Goal: Task Accomplishment & Management: Manage account settings

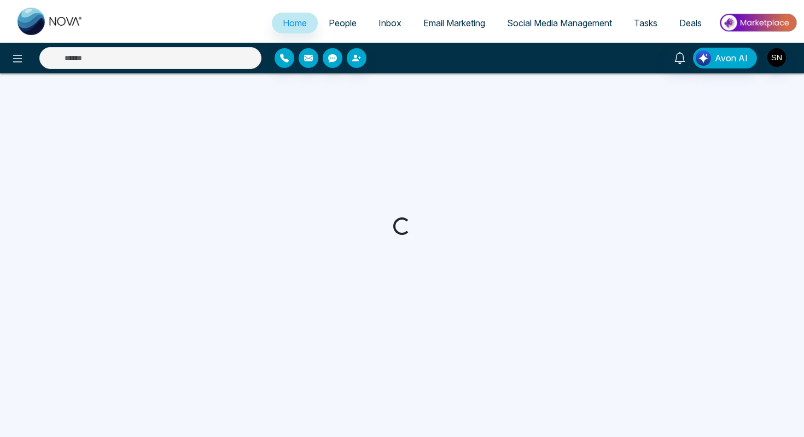
select select "*"
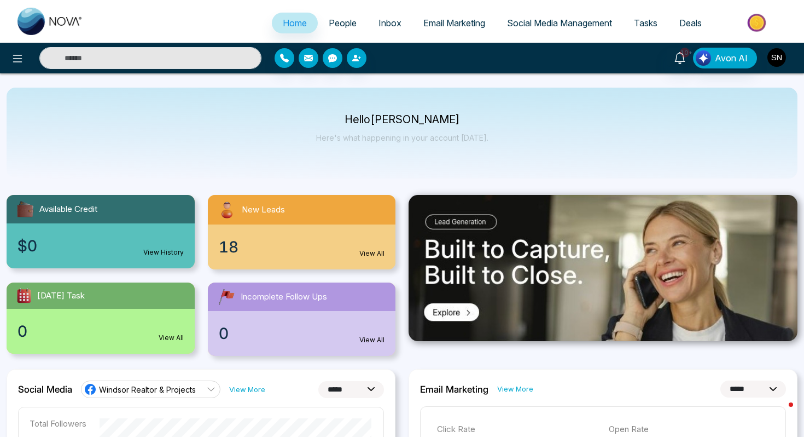
click at [781, 63] on img "button" at bounding box center [777, 57] width 19 height 19
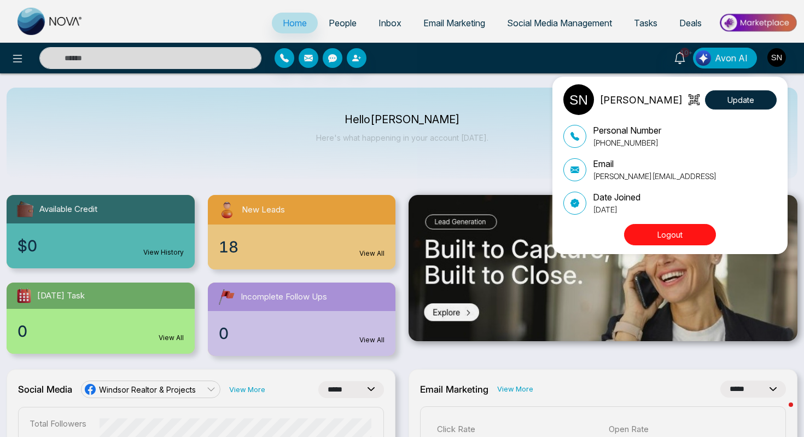
click at [675, 231] on button "Logout" at bounding box center [670, 234] width 92 height 21
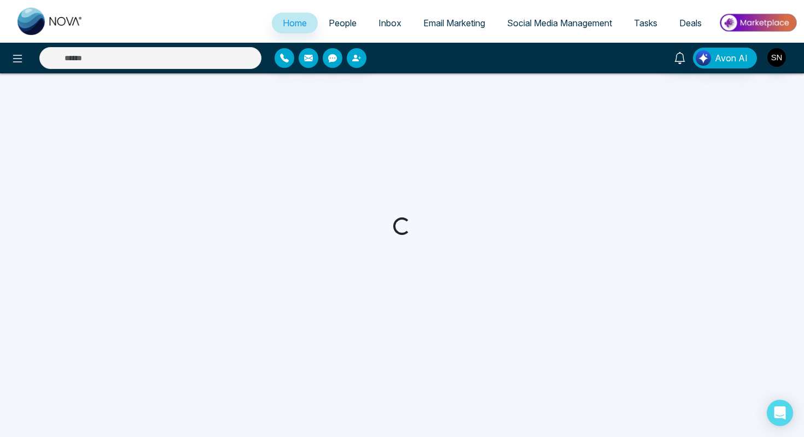
select select "*"
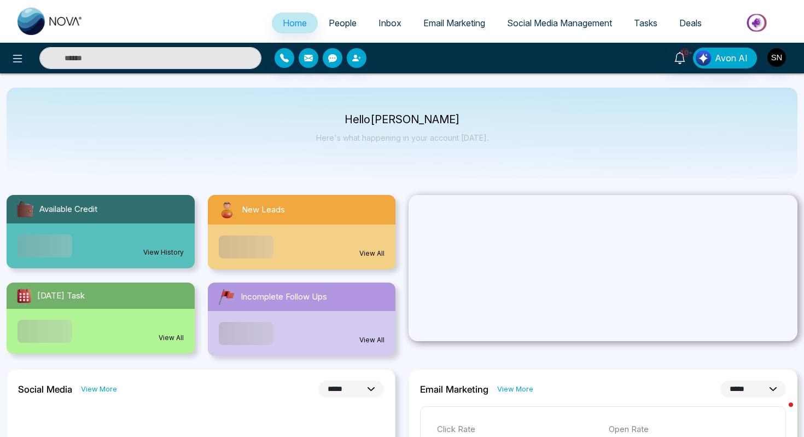
click at [343, 24] on span "People" at bounding box center [343, 23] width 28 height 11
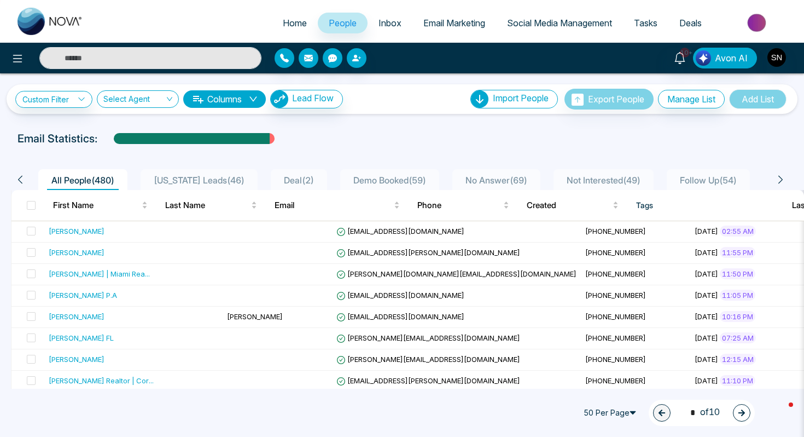
click at [86, 254] on div "[PERSON_NAME]" at bounding box center [77, 252] width 56 height 11
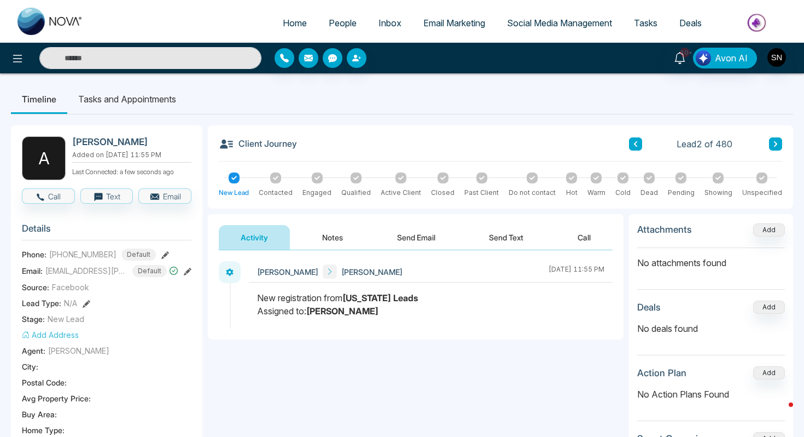
drag, startPoint x: 72, startPoint y: 140, endPoint x: 161, endPoint y: 141, distance: 89.2
click at [161, 141] on h2 "[PERSON_NAME]" at bounding box center [129, 141] width 115 height 11
copy h2 "[PERSON_NAME]"
click at [212, 14] on ul "Home People Inbox Email Marketing Social Media Management Tasks Deals" at bounding box center [446, 24] width 704 height 30
click at [291, 29] on link "Home" at bounding box center [295, 23] width 46 height 21
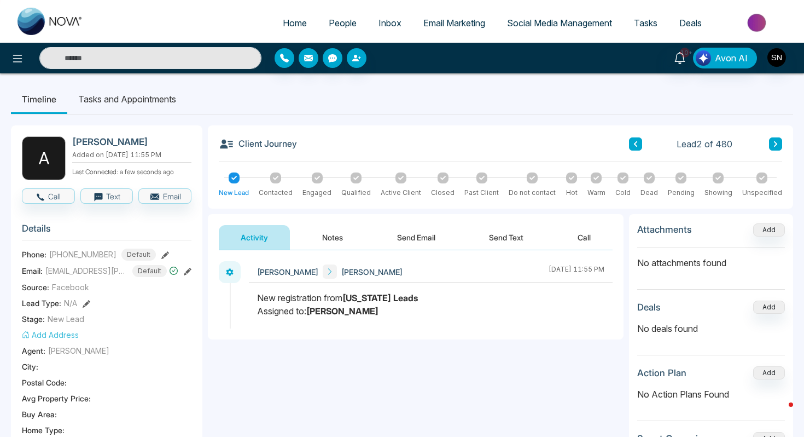
select select "*"
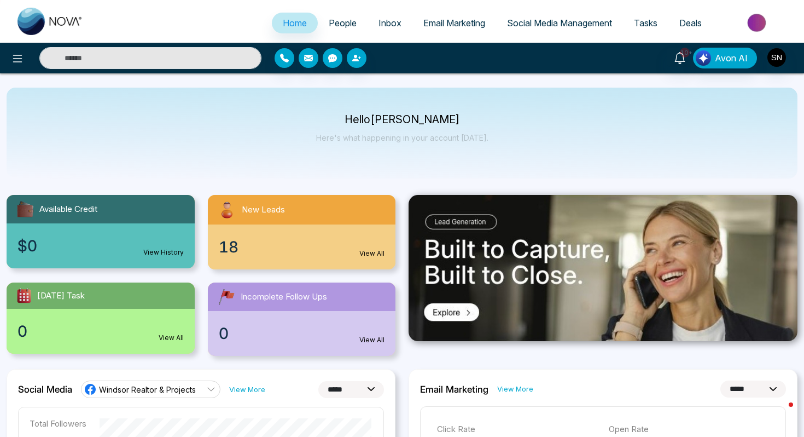
click at [334, 29] on link "People" at bounding box center [343, 23] width 50 height 21
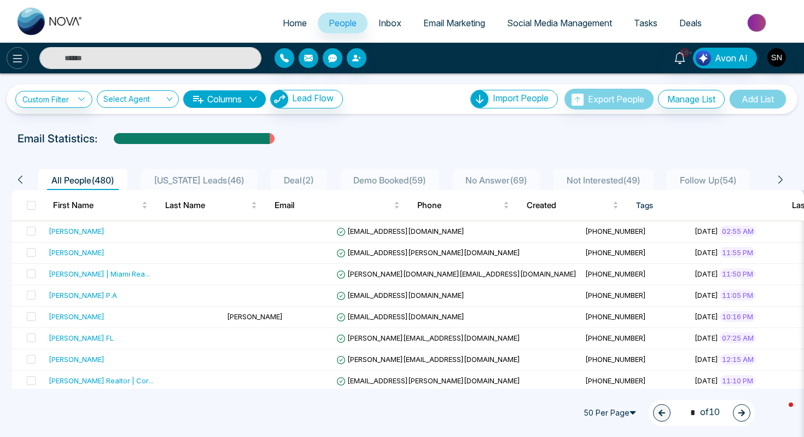
click at [12, 67] on button at bounding box center [18, 58] width 22 height 22
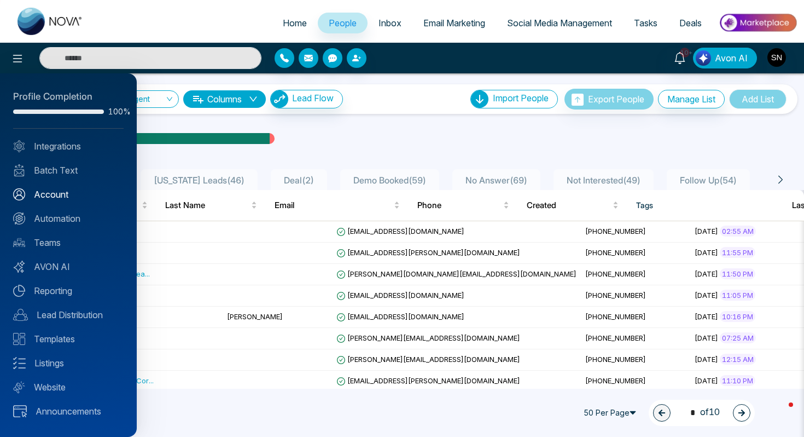
click at [51, 192] on link "Account" at bounding box center [68, 194] width 111 height 13
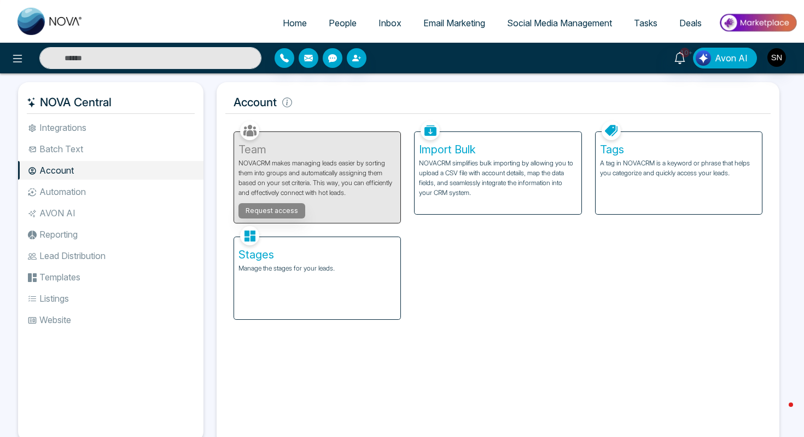
click at [102, 183] on li "Automation" at bounding box center [111, 191] width 186 height 19
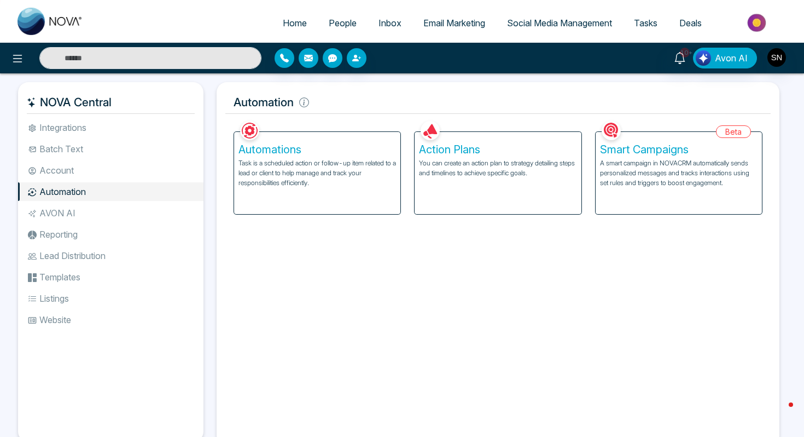
click at [338, 33] on li "People" at bounding box center [343, 24] width 50 height 22
click at [334, 26] on span "People" at bounding box center [343, 23] width 28 height 11
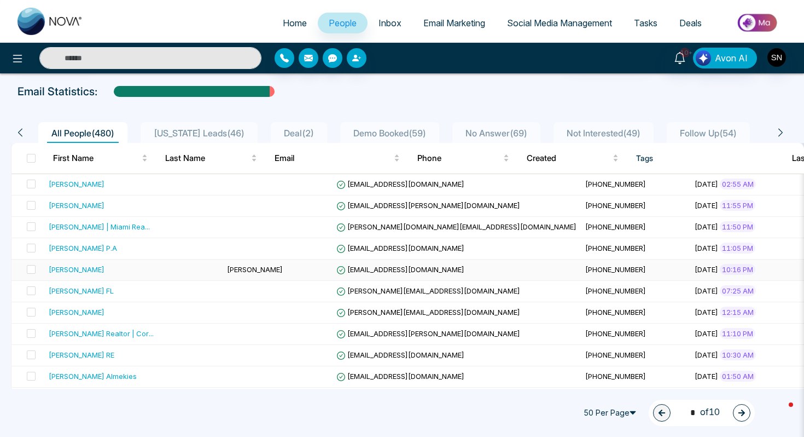
scroll to position [48, 0]
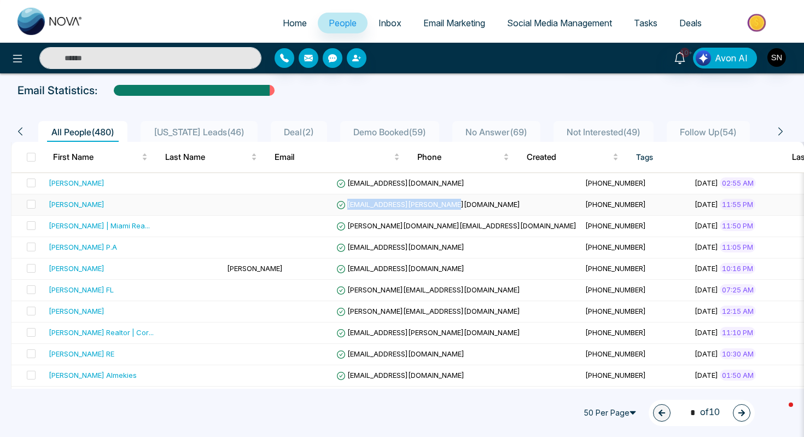
drag, startPoint x: 283, startPoint y: 202, endPoint x: 384, endPoint y: 205, distance: 100.8
click at [385, 206] on span "[EMAIL_ADDRESS][PERSON_NAME][DOMAIN_NAME]" at bounding box center [429, 204] width 184 height 9
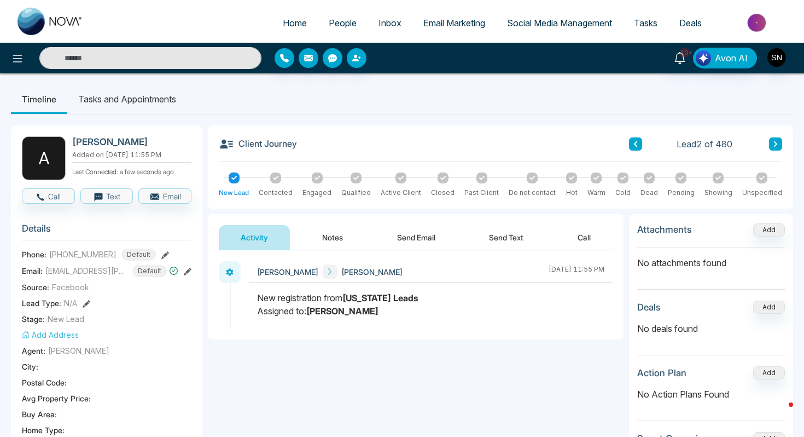
click at [338, 24] on span "People" at bounding box center [343, 23] width 28 height 11
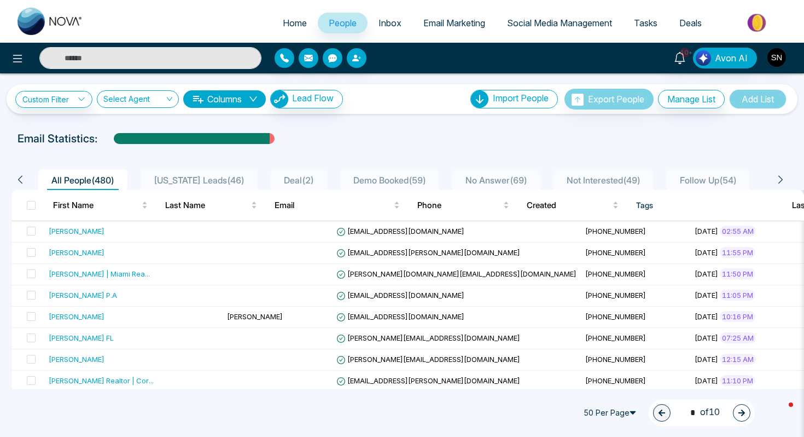
click at [125, 56] on input "text" at bounding box center [150, 58] width 222 height 22
click at [222, 28] on ul "Home People Inbox Email Marketing Social Media Management Tasks Deals" at bounding box center [446, 24] width 704 height 30
click at [346, 253] on span "[EMAIL_ADDRESS][PERSON_NAME][DOMAIN_NAME]" at bounding box center [429, 252] width 184 height 9
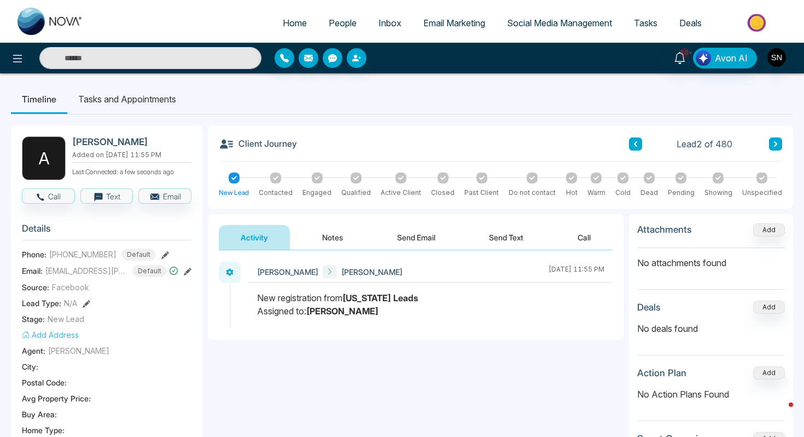
drag, startPoint x: 72, startPoint y: 141, endPoint x: 172, endPoint y: 146, distance: 100.3
click at [172, 146] on h2 "[PERSON_NAME]" at bounding box center [129, 141] width 115 height 11
copy h2 "[PERSON_NAME]"
click at [340, 239] on button "Notes" at bounding box center [332, 237] width 65 height 25
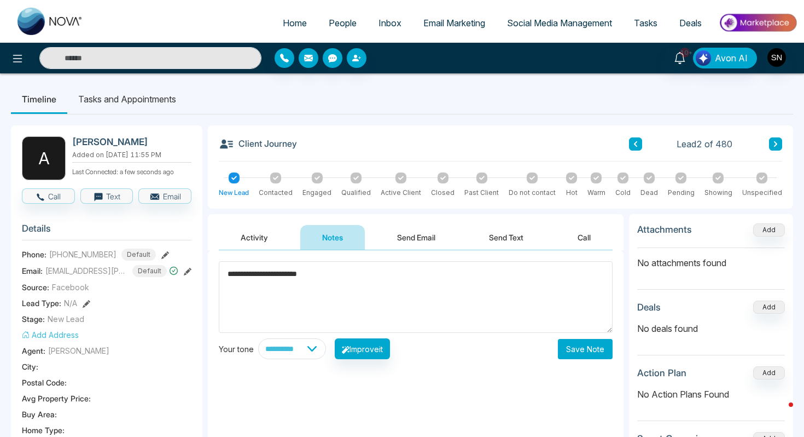
type textarea "**********"
click at [604, 346] on button "Save Note" at bounding box center [585, 349] width 55 height 20
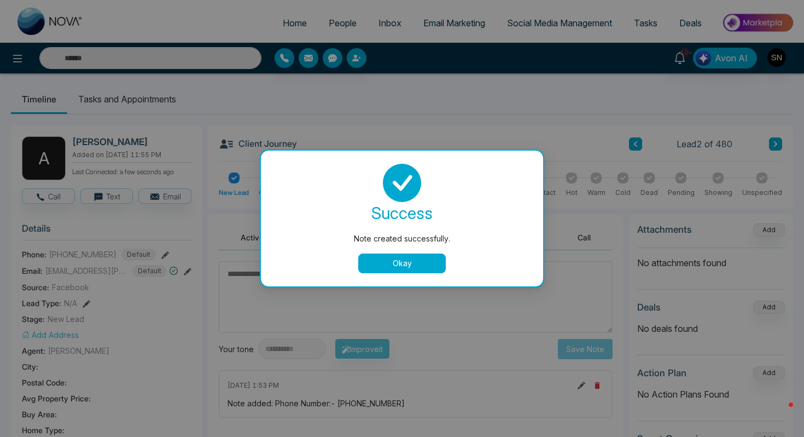
click at [393, 267] on button "Okay" at bounding box center [402, 263] width 88 height 20
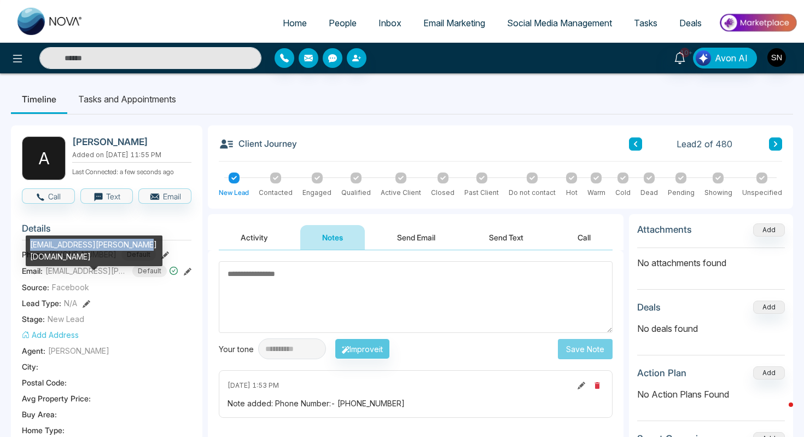
drag, startPoint x: 31, startPoint y: 247, endPoint x: 143, endPoint y: 246, distance: 111.7
click at [143, 246] on div "[EMAIL_ADDRESS][PERSON_NAME][DOMAIN_NAME]" at bounding box center [94, 250] width 137 height 31
copy div "[EMAIL_ADDRESS][PERSON_NAME][DOMAIN_NAME]"
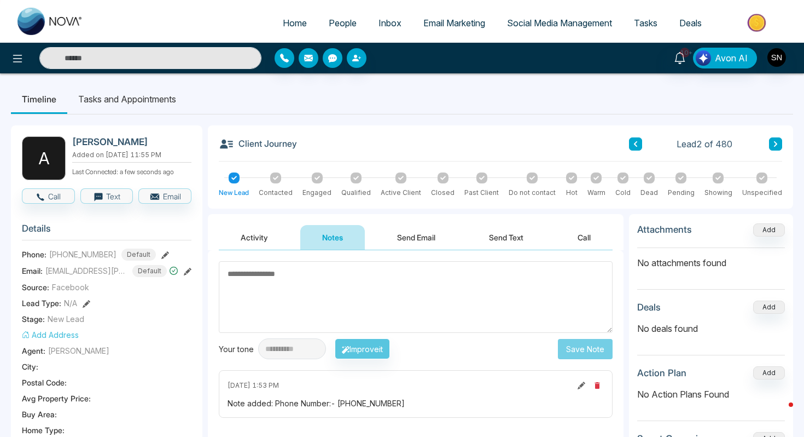
click at [574, 236] on button "Call" at bounding box center [584, 237] width 57 height 25
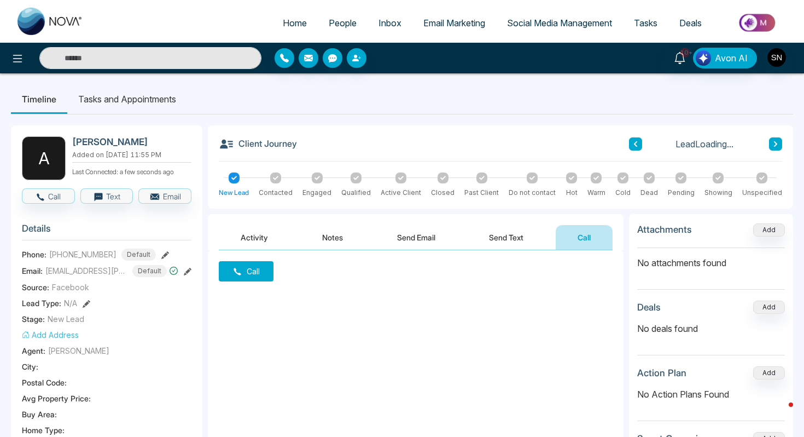
click at [256, 273] on button "Call" at bounding box center [246, 271] width 55 height 20
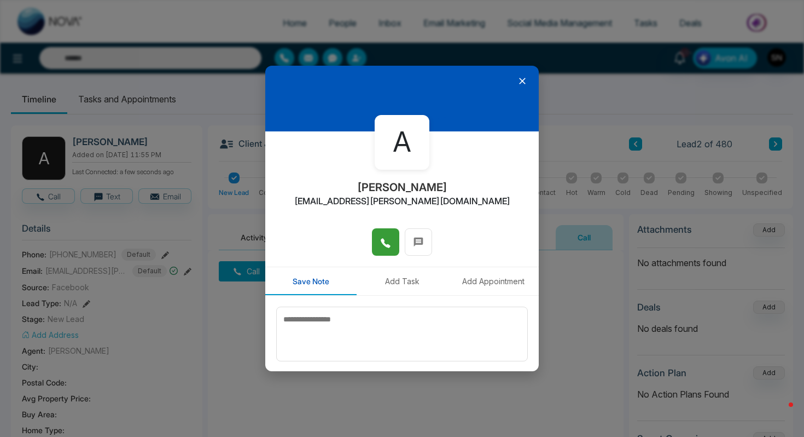
click at [386, 234] on span at bounding box center [385, 242] width 11 height 16
click at [529, 85] on div at bounding box center [402, 99] width 274 height 66
click at [526, 71] on div at bounding box center [402, 99] width 274 height 66
click at [526, 82] on icon at bounding box center [522, 81] width 11 height 11
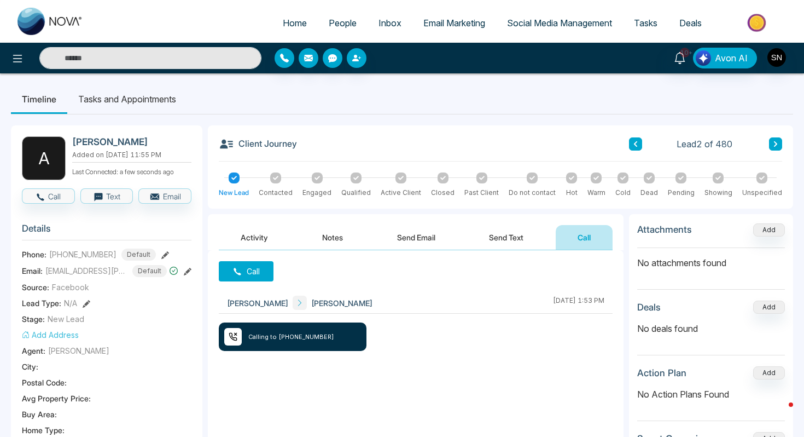
click at [419, 232] on button "Send Email" at bounding box center [416, 237] width 82 height 25
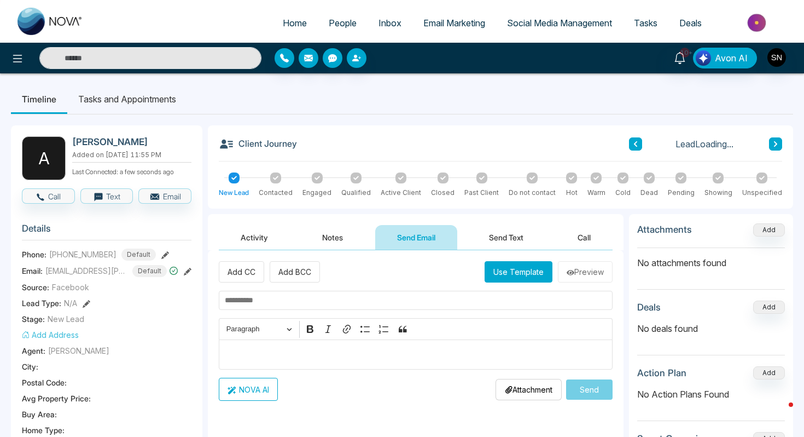
click at [375, 225] on button "Send Email" at bounding box center [416, 237] width 82 height 25
click at [238, 242] on button "Activity" at bounding box center [254, 237] width 71 height 25
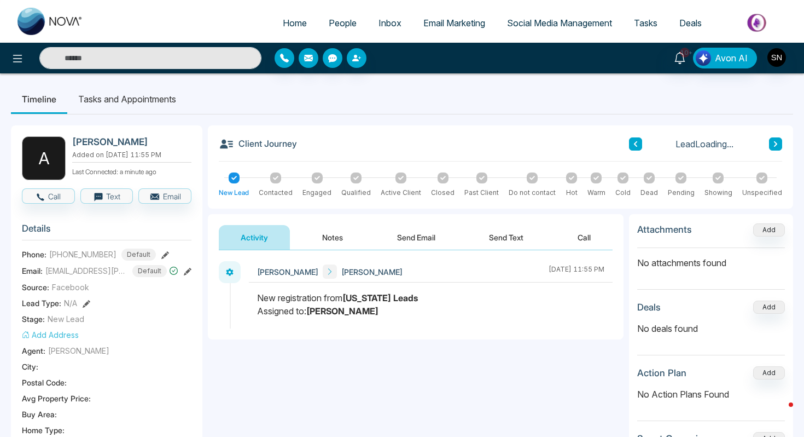
click at [344, 234] on button "Notes" at bounding box center [332, 237] width 65 height 25
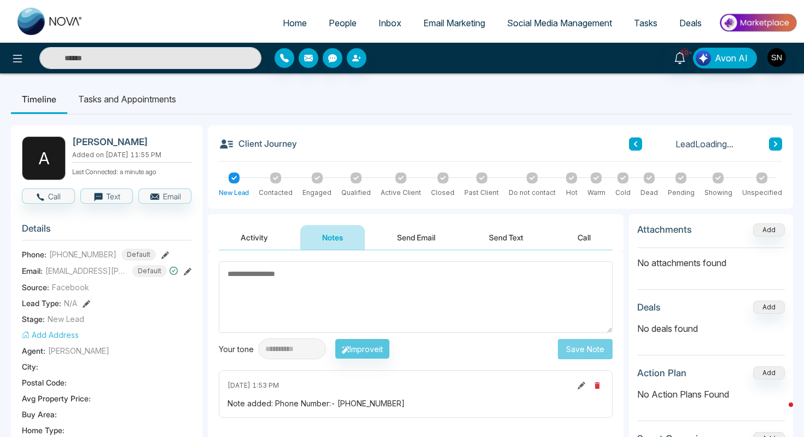
click at [317, 291] on textarea at bounding box center [416, 297] width 394 height 72
type textarea "**********"
click at [591, 344] on button "Save Note" at bounding box center [585, 349] width 55 height 20
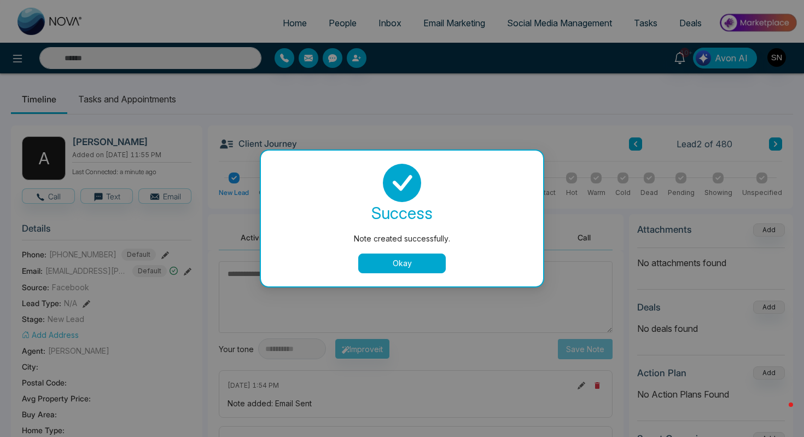
click at [427, 259] on button "Okay" at bounding box center [402, 263] width 88 height 20
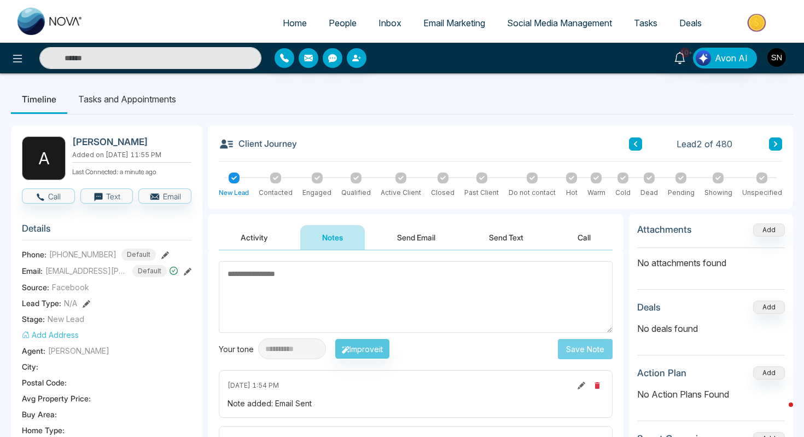
click at [331, 19] on span "People" at bounding box center [343, 23] width 28 height 11
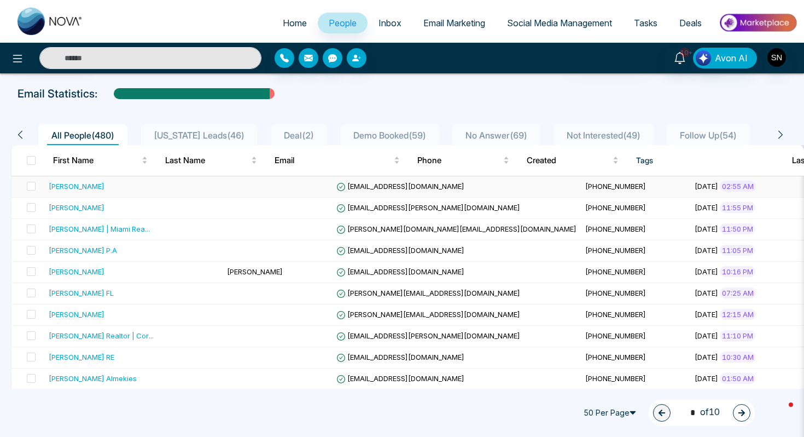
scroll to position [45, 0]
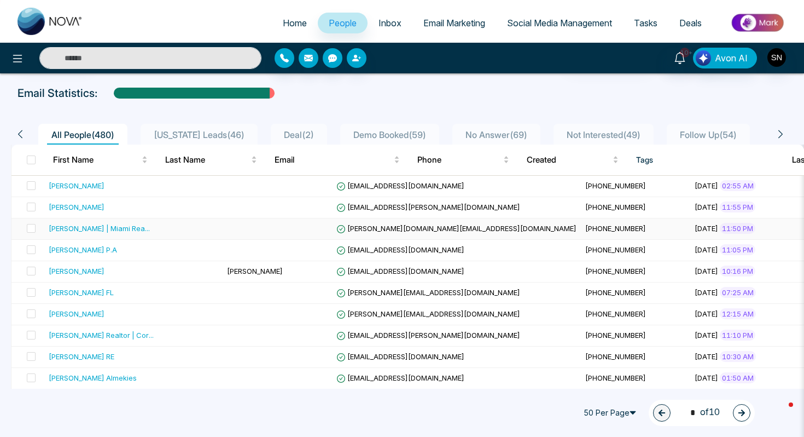
click at [223, 230] on td at bounding box center [277, 228] width 109 height 21
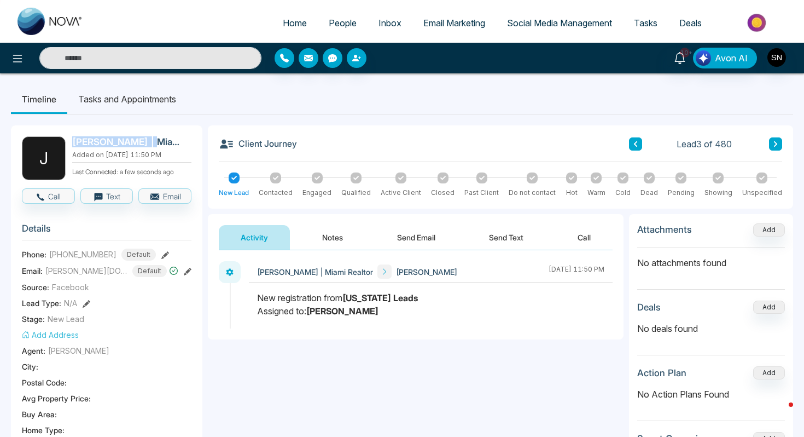
drag, startPoint x: 74, startPoint y: 140, endPoint x: 142, endPoint y: 140, distance: 67.9
click at [142, 140] on h2 "[PERSON_NAME] | Miami Realtor" at bounding box center [129, 141] width 115 height 11
copy h2 "[PERSON_NAME]"
click at [502, 230] on button "Send Text" at bounding box center [506, 237] width 78 height 25
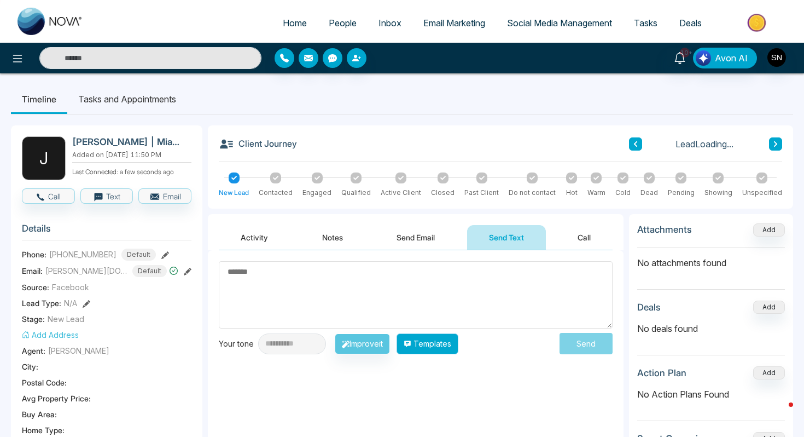
click at [453, 346] on button "Templates" at bounding box center [428, 343] width 62 height 21
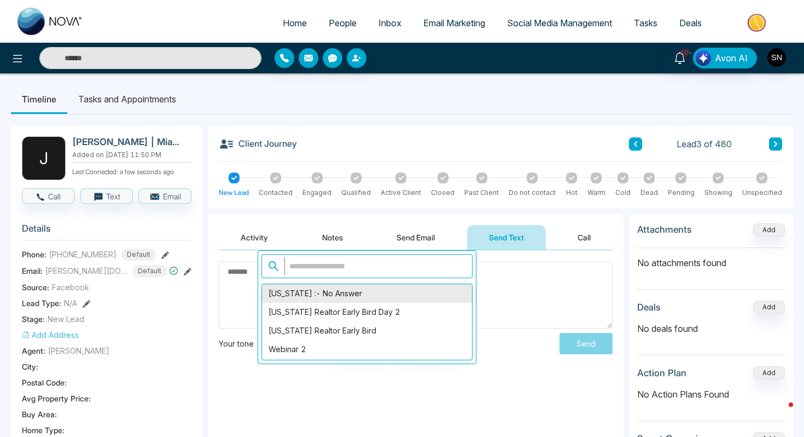
click at [355, 300] on div "[US_STATE] :- No Answer" at bounding box center [367, 293] width 210 height 19
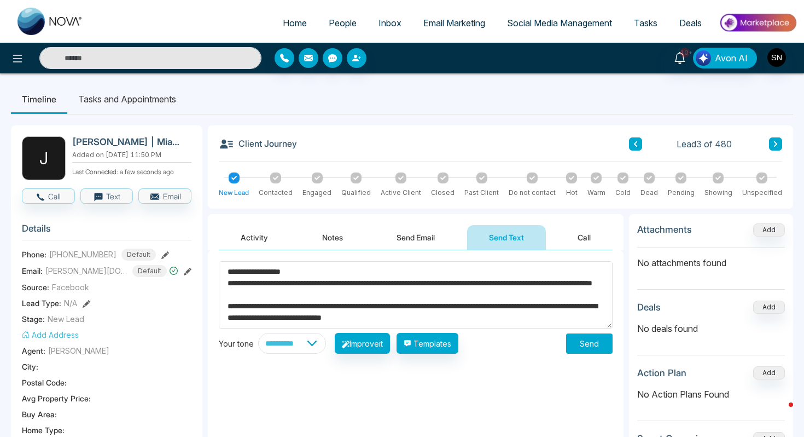
drag, startPoint x: 244, startPoint y: 271, endPoint x: 284, endPoint y: 275, distance: 40.1
click at [284, 275] on textarea "**********" at bounding box center [416, 294] width 394 height 67
drag, startPoint x: 71, startPoint y: 141, endPoint x: 105, endPoint y: 143, distance: 34.6
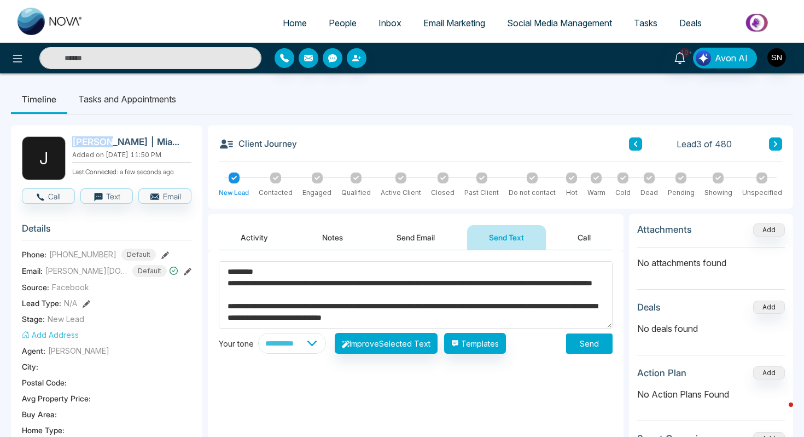
click at [105, 143] on div "[PERSON_NAME] | Miami Realtor Added on [DATE] 11:50 PM Last Connected: a few se…" at bounding box center [107, 158] width 170 height 44
copy h2 "[PERSON_NAME]"
click at [244, 272] on textarea "**********" at bounding box center [416, 294] width 394 height 67
paste textarea "******"
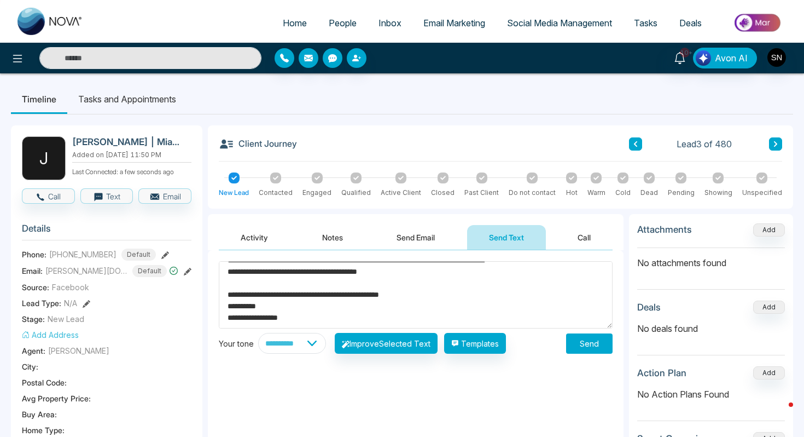
type textarea "**********"
click at [576, 349] on button "Send" at bounding box center [589, 343] width 47 height 20
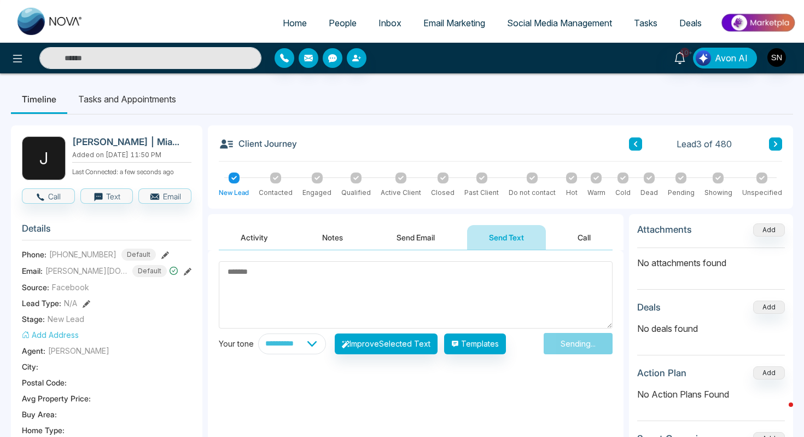
scroll to position [0, 0]
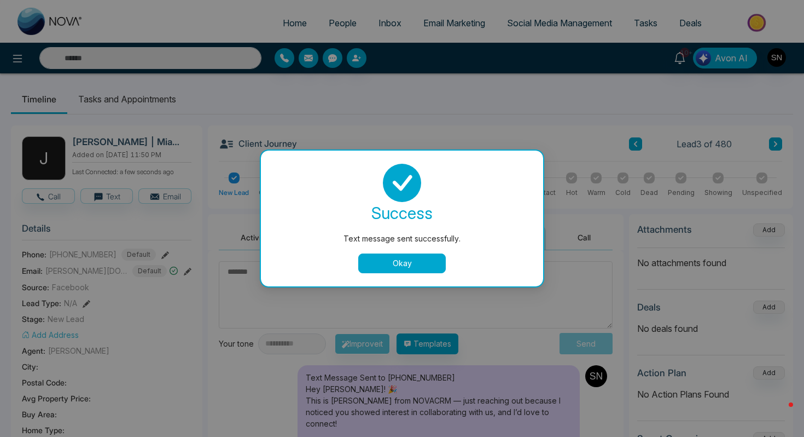
click at [415, 259] on button "Okay" at bounding box center [402, 263] width 88 height 20
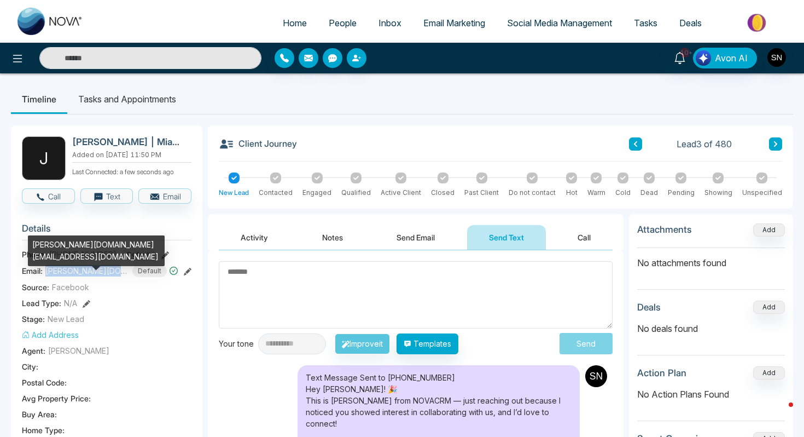
drag, startPoint x: 44, startPoint y: 269, endPoint x: 125, endPoint y: 273, distance: 81.1
click at [125, 273] on div "Email: [DOMAIN_NAME][EMAIL_ADDRESS][DOMAIN_NAME] Default" at bounding box center [107, 271] width 170 height 12
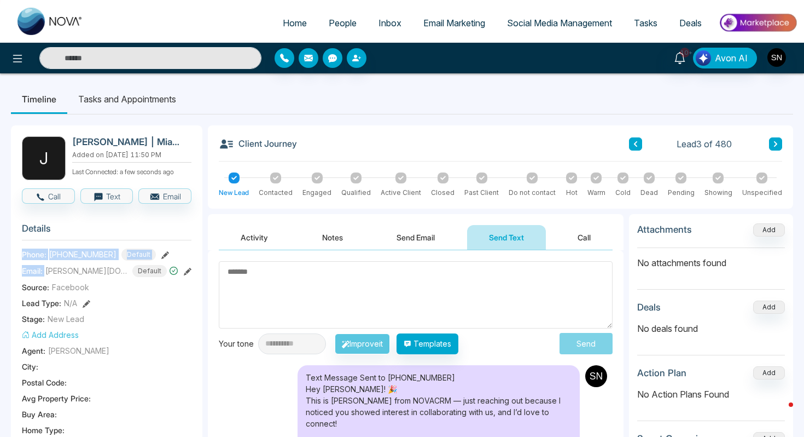
drag, startPoint x: 30, startPoint y: 244, endPoint x: 52, endPoint y: 266, distance: 31.0
click at [52, 266] on section "Details Phone: [PHONE_NUMBER] Default Email: [PERSON_NAME][DOMAIN_NAME][EMAIL_A…" at bounding box center [107, 367] width 170 height 304
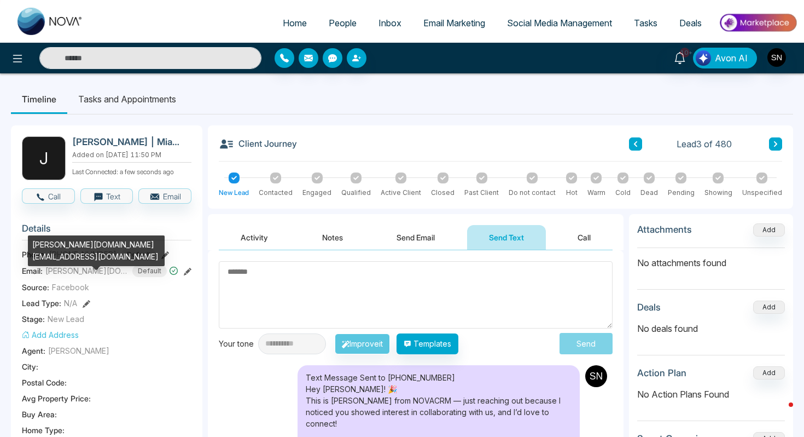
click at [34, 246] on div "[PERSON_NAME][DOMAIN_NAME][EMAIL_ADDRESS][DOMAIN_NAME]" at bounding box center [96, 250] width 137 height 31
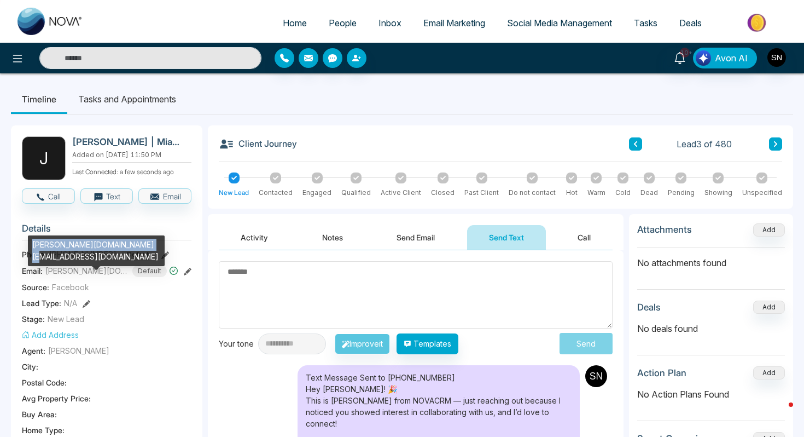
drag, startPoint x: 32, startPoint y: 246, endPoint x: 141, endPoint y: 249, distance: 108.9
click at [141, 249] on div "[PERSON_NAME][DOMAIN_NAME][EMAIL_ADDRESS][DOMAIN_NAME]" at bounding box center [96, 250] width 137 height 31
copy div "[PERSON_NAME][DOMAIN_NAME][EMAIL_ADDRESS][DOMAIN_NAME]"
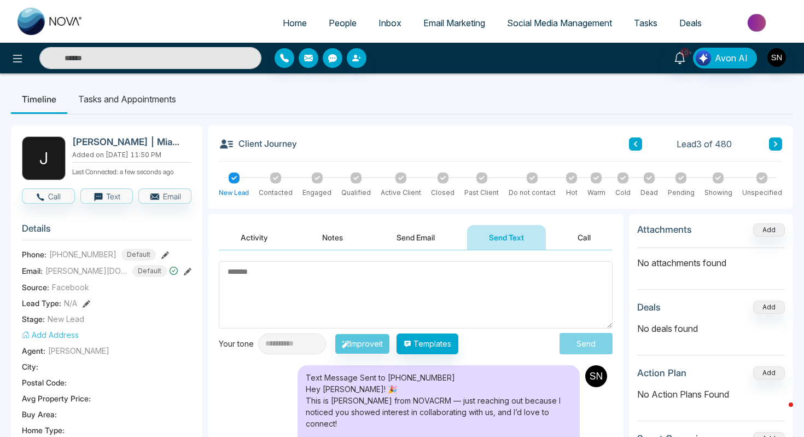
click at [259, 283] on textarea at bounding box center [416, 294] width 394 height 67
click at [350, 237] on button "Notes" at bounding box center [332, 237] width 65 height 25
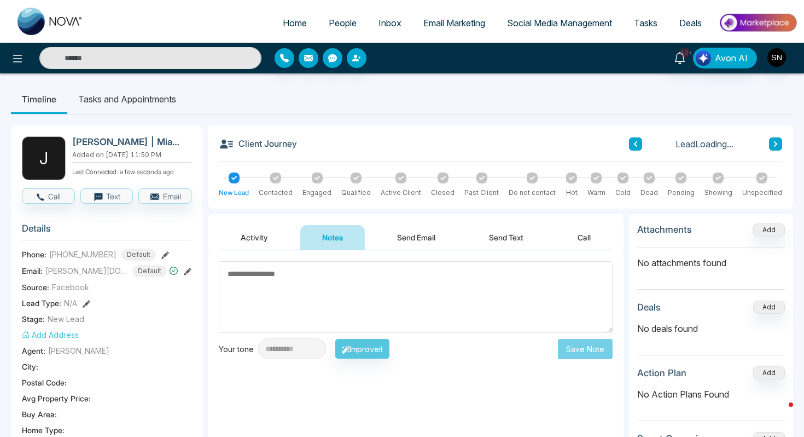
click at [323, 283] on textarea at bounding box center [416, 297] width 394 height 72
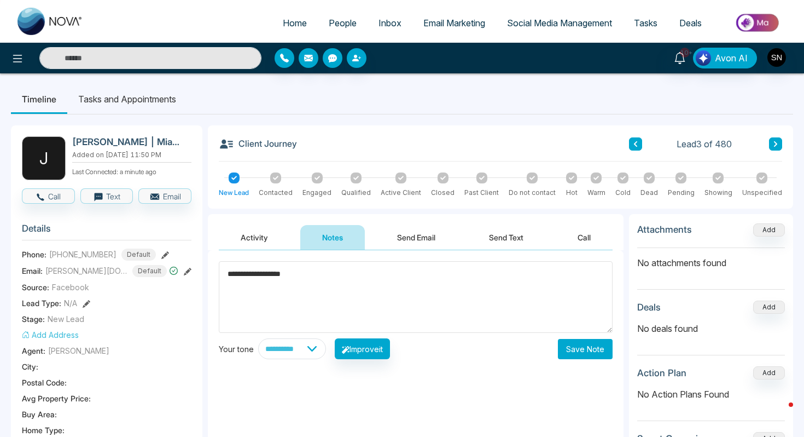
click at [225, 270] on textarea "**********" at bounding box center [416, 297] width 394 height 72
type textarea "**********"
click at [572, 351] on button "Save Note" at bounding box center [585, 349] width 55 height 20
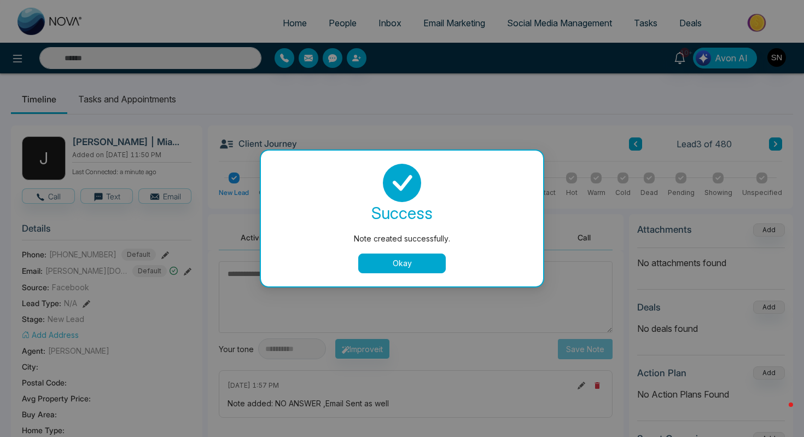
click at [424, 244] on div "Note created successfully." at bounding box center [402, 239] width 239 height 12
click at [424, 268] on button "Okay" at bounding box center [402, 263] width 88 height 20
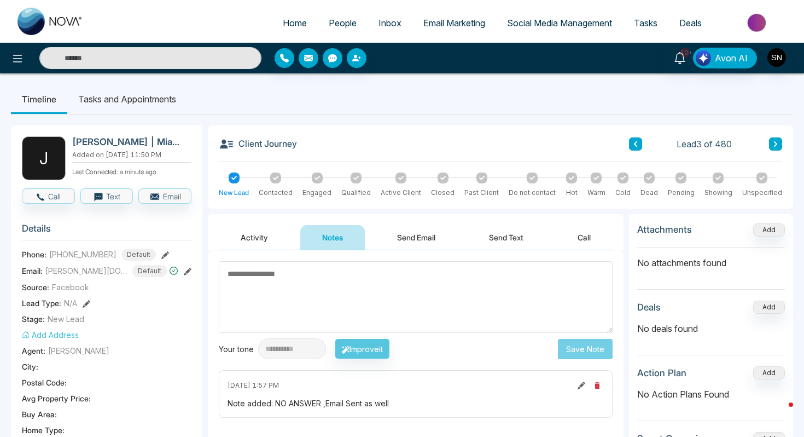
click at [337, 19] on span "People" at bounding box center [343, 23] width 28 height 11
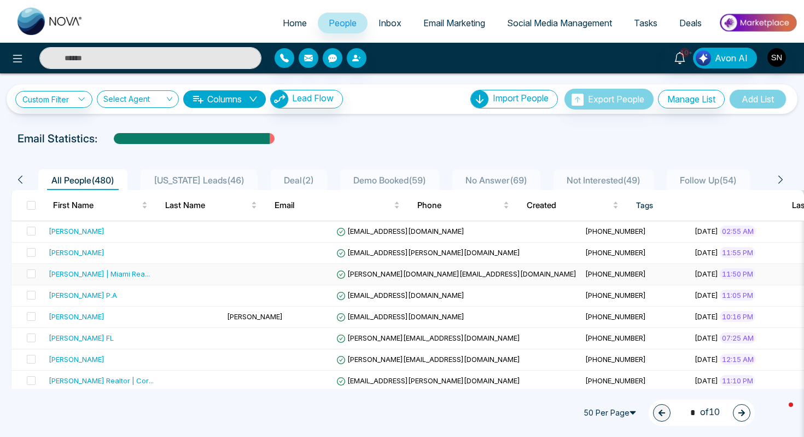
scroll to position [59, 0]
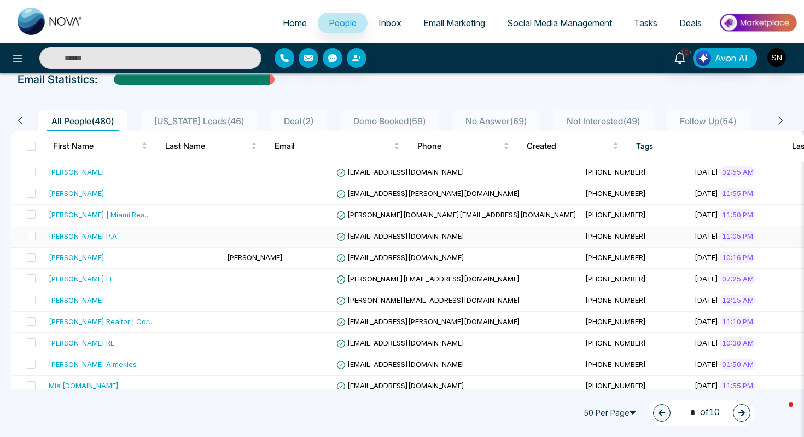
click at [362, 235] on span "[EMAIL_ADDRESS][DOMAIN_NAME]" at bounding box center [401, 235] width 128 height 9
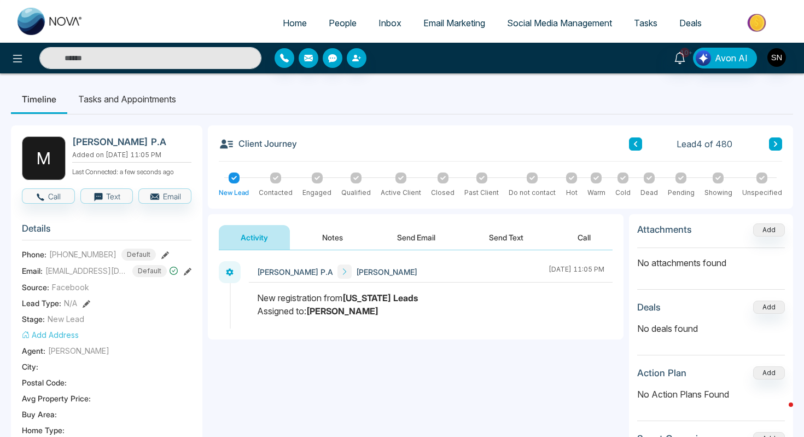
click at [499, 235] on button "Send Text" at bounding box center [506, 237] width 78 height 25
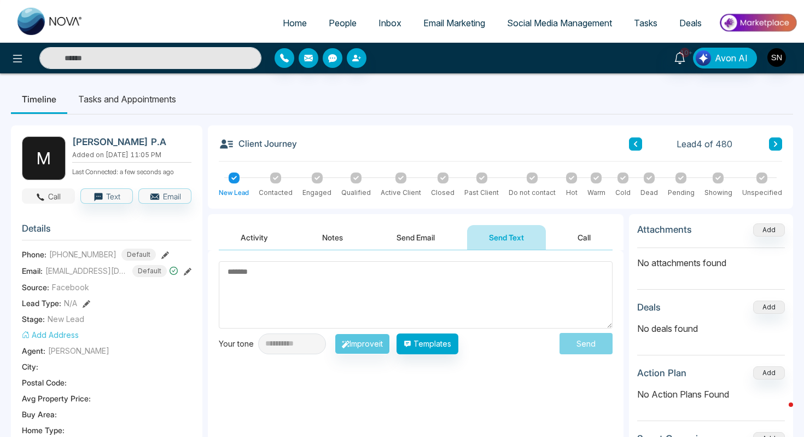
click at [56, 198] on button "Call" at bounding box center [48, 195] width 53 height 15
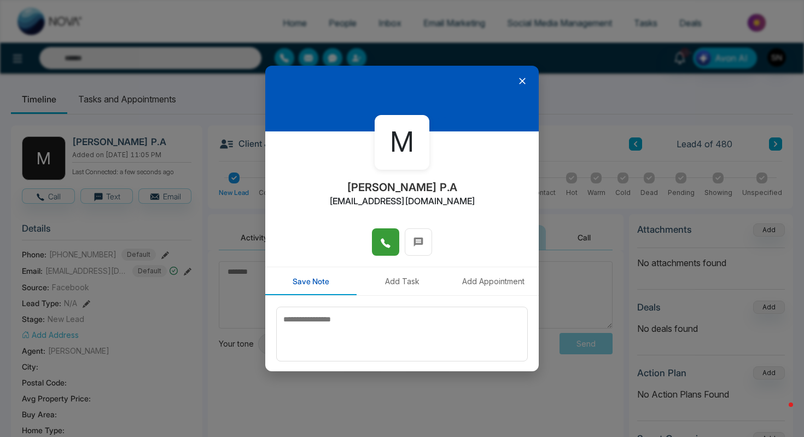
click at [386, 235] on span at bounding box center [385, 242] width 11 height 16
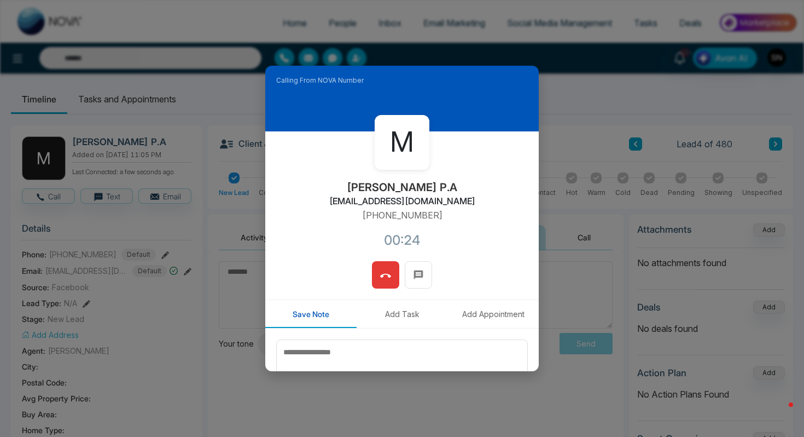
click at [380, 281] on span at bounding box center [385, 275] width 11 height 16
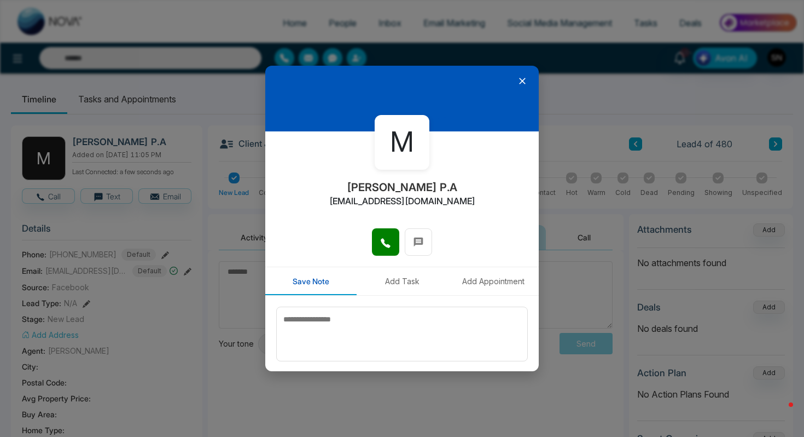
click at [522, 78] on icon at bounding box center [522, 81] width 11 height 11
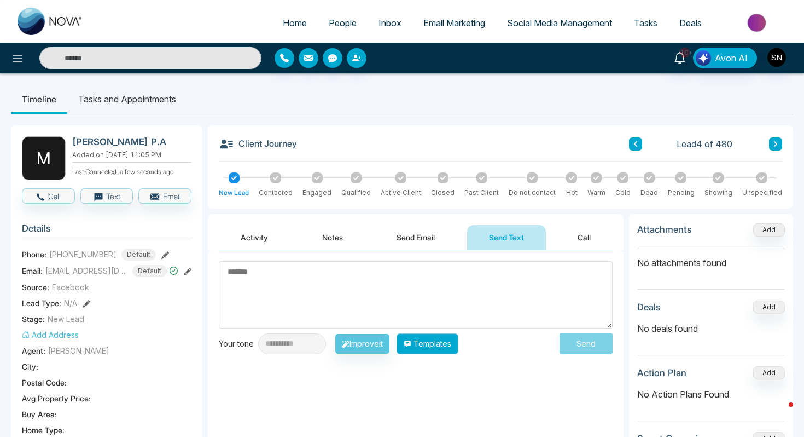
click at [436, 352] on button "Templates" at bounding box center [428, 343] width 62 height 21
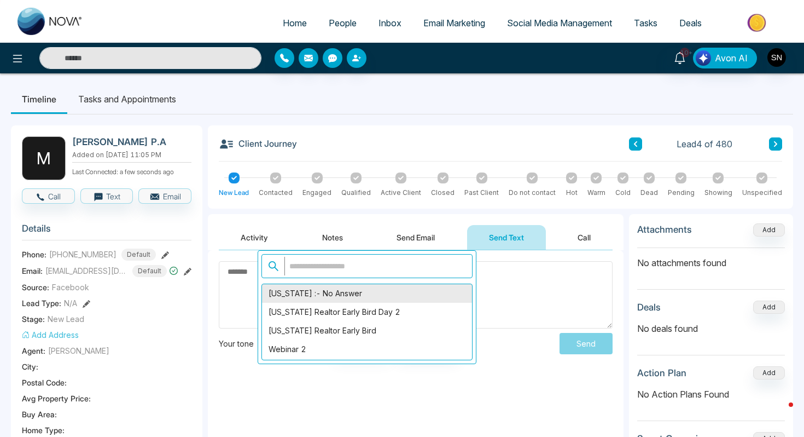
click at [377, 287] on div "[US_STATE] :- No Answer" at bounding box center [367, 293] width 210 height 19
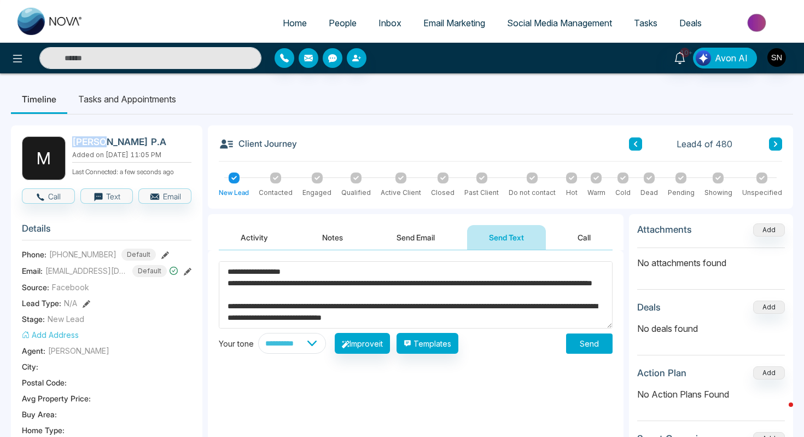
drag, startPoint x: 70, startPoint y: 141, endPoint x: 100, endPoint y: 142, distance: 30.7
click at [100, 142] on div "M [PERSON_NAME] P.A Added on [DATE] 11:05 PM Last Connected: a few seconds ago" at bounding box center [107, 158] width 170 height 44
copy h2 "[PERSON_NAME]"
drag, startPoint x: 246, startPoint y: 274, endPoint x: 287, endPoint y: 277, distance: 41.7
click at [287, 277] on textarea "**********" at bounding box center [416, 294] width 394 height 67
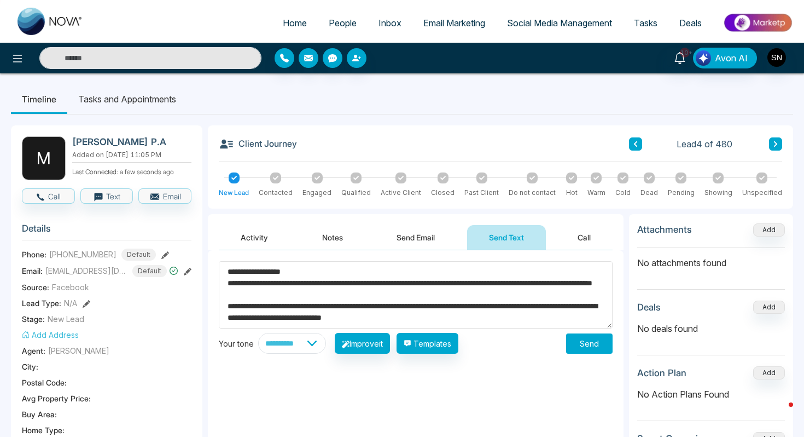
drag, startPoint x: 287, startPoint y: 277, endPoint x: 245, endPoint y: 273, distance: 42.4
click at [245, 273] on textarea "**********" at bounding box center [416, 294] width 394 height 67
paste textarea
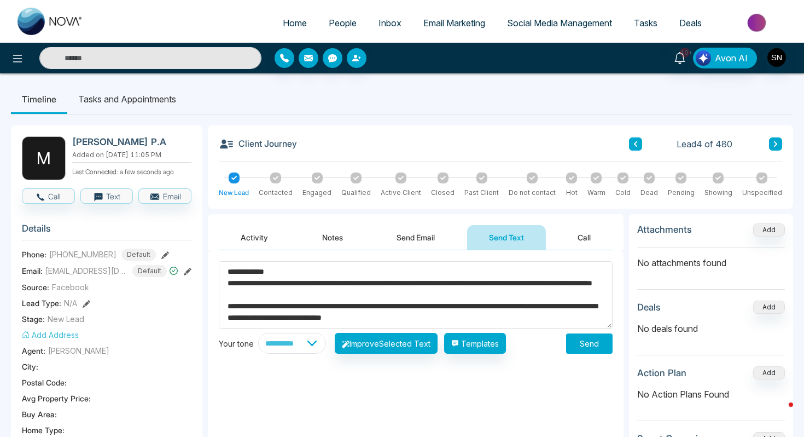
type textarea "**********"
click at [606, 346] on button "Send" at bounding box center [589, 343] width 47 height 20
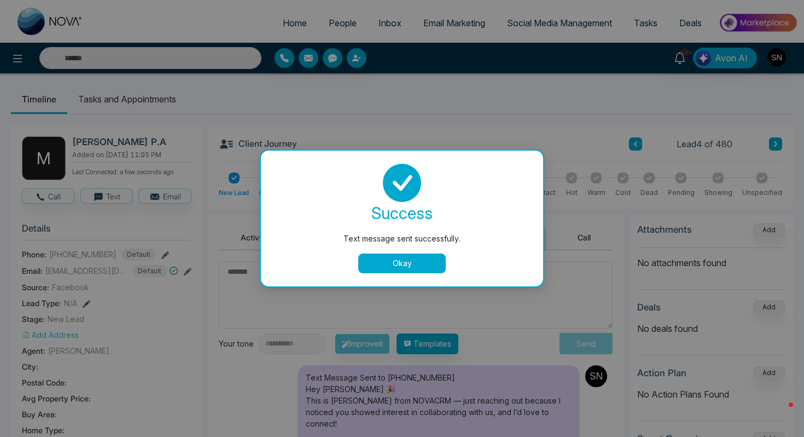
click at [416, 263] on button "Okay" at bounding box center [402, 263] width 88 height 20
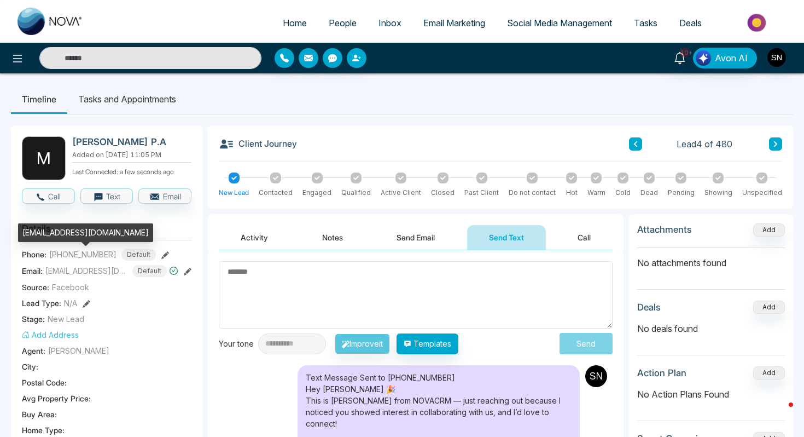
drag, startPoint x: 21, startPoint y: 235, endPoint x: 38, endPoint y: 246, distance: 19.7
click at [38, 242] on div "[EMAIL_ADDRESS][DOMAIN_NAME]" at bounding box center [85, 232] width 135 height 19
copy div "[EMAIL_ADDRESS][DOMAIN_NAME]"
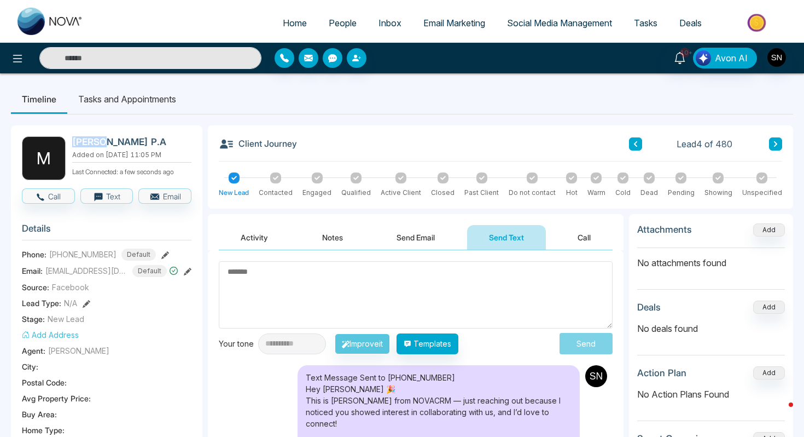
drag, startPoint x: 73, startPoint y: 144, endPoint x: 97, endPoint y: 145, distance: 24.6
click at [98, 145] on h2 "[PERSON_NAME] P.A" at bounding box center [129, 141] width 115 height 11
copy h2 "[PERSON_NAME]"
click at [329, 18] on span "People" at bounding box center [343, 23] width 28 height 11
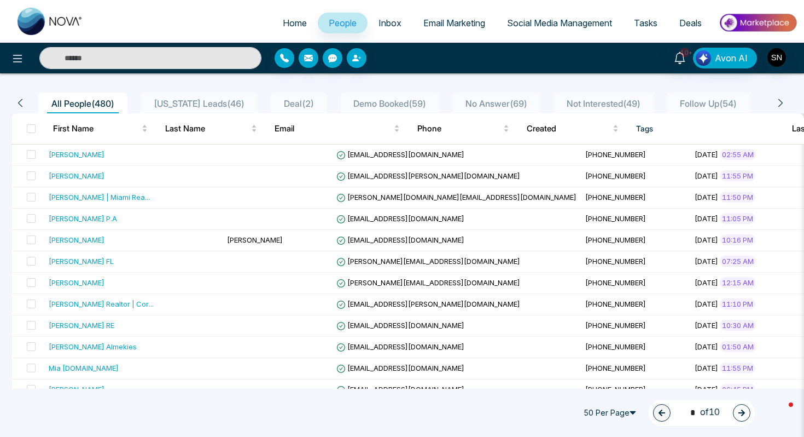
scroll to position [77, 0]
click at [28, 180] on span at bounding box center [31, 175] width 9 height 9
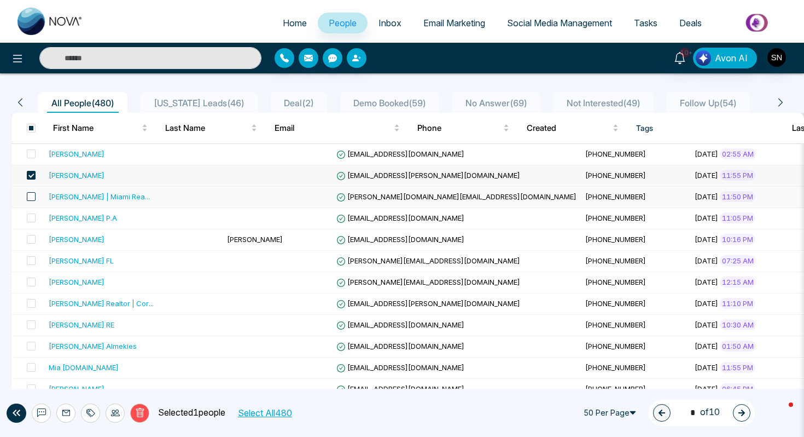
click at [31, 195] on span at bounding box center [31, 196] width 9 height 9
click at [31, 218] on span at bounding box center [31, 217] width 9 height 9
click at [88, 413] on icon at bounding box center [90, 412] width 9 height 9
click at [81, 368] on link "Add Tags" at bounding box center [63, 370] width 35 height 9
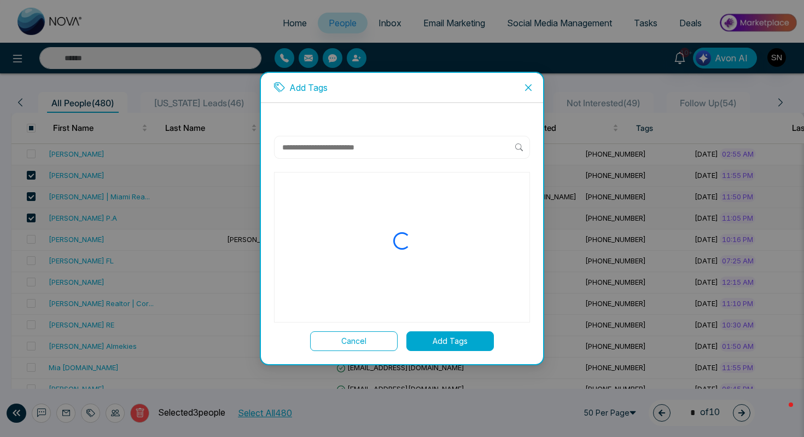
click at [339, 146] on input "text" at bounding box center [398, 147] width 234 height 13
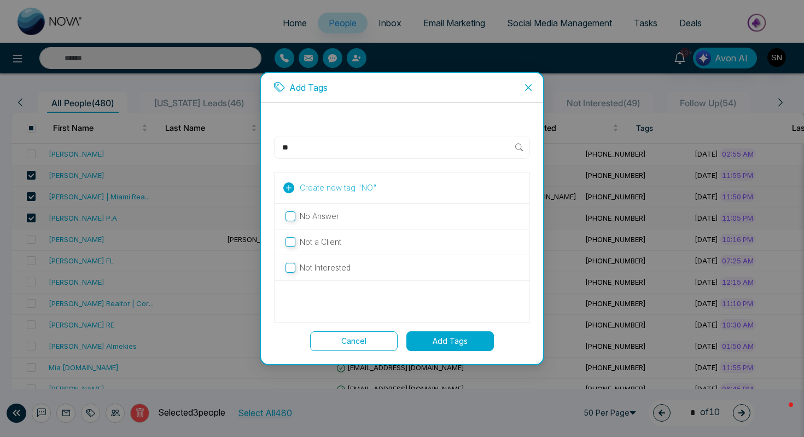
type input "**"
click at [328, 218] on p "No Answer" at bounding box center [319, 216] width 39 height 12
click at [444, 337] on button "Add Tags" at bounding box center [451, 341] width 88 height 20
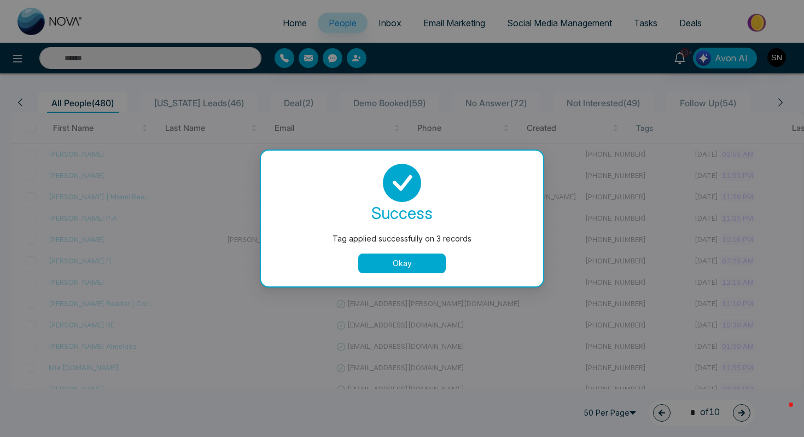
click at [395, 258] on button "Okay" at bounding box center [402, 263] width 88 height 20
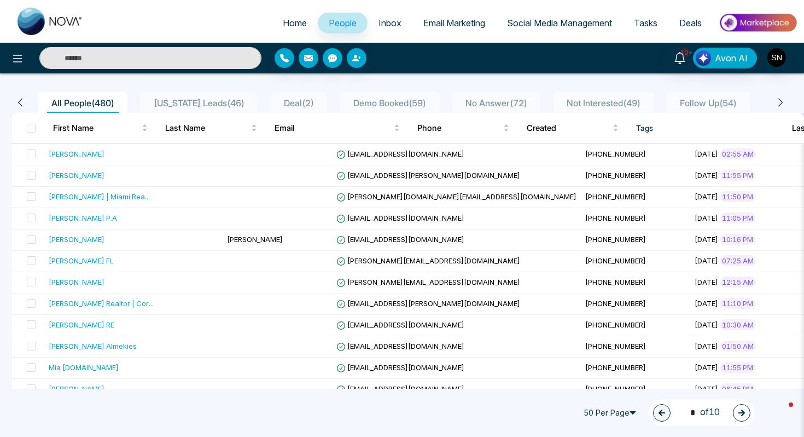
click at [160, 102] on span "[US_STATE] Leads ( 46 )" at bounding box center [199, 102] width 100 height 11
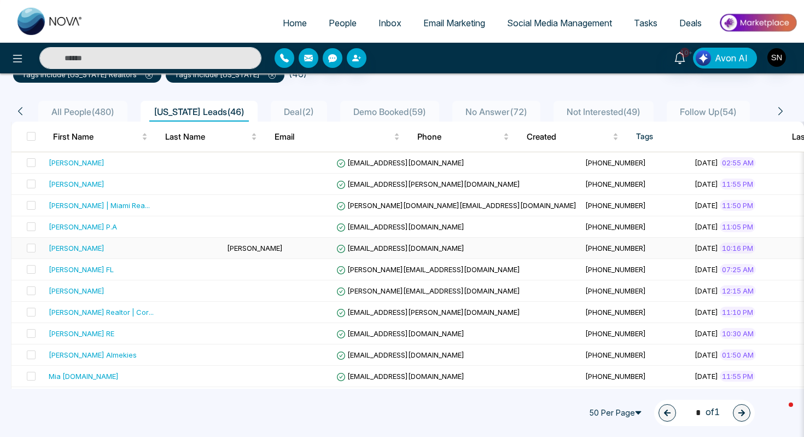
scroll to position [89, 0]
click at [337, 247] on icon at bounding box center [341, 248] width 8 height 8
